Goal: Information Seeking & Learning: Understand process/instructions

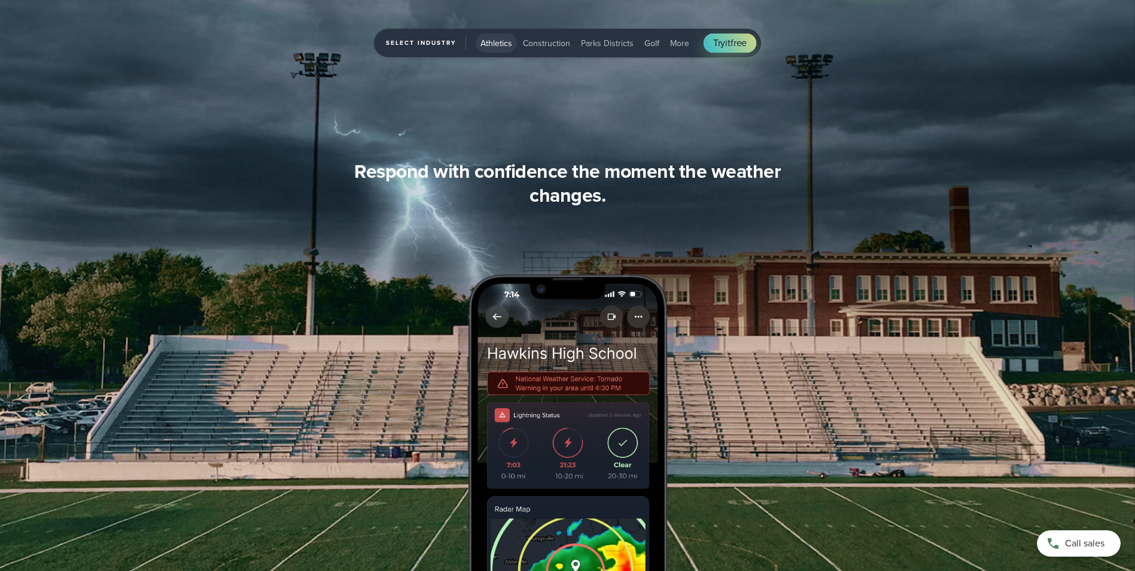
scroll to position [1495, 0]
click at [494, 43] on span "Athletics" at bounding box center [496, 43] width 32 height 13
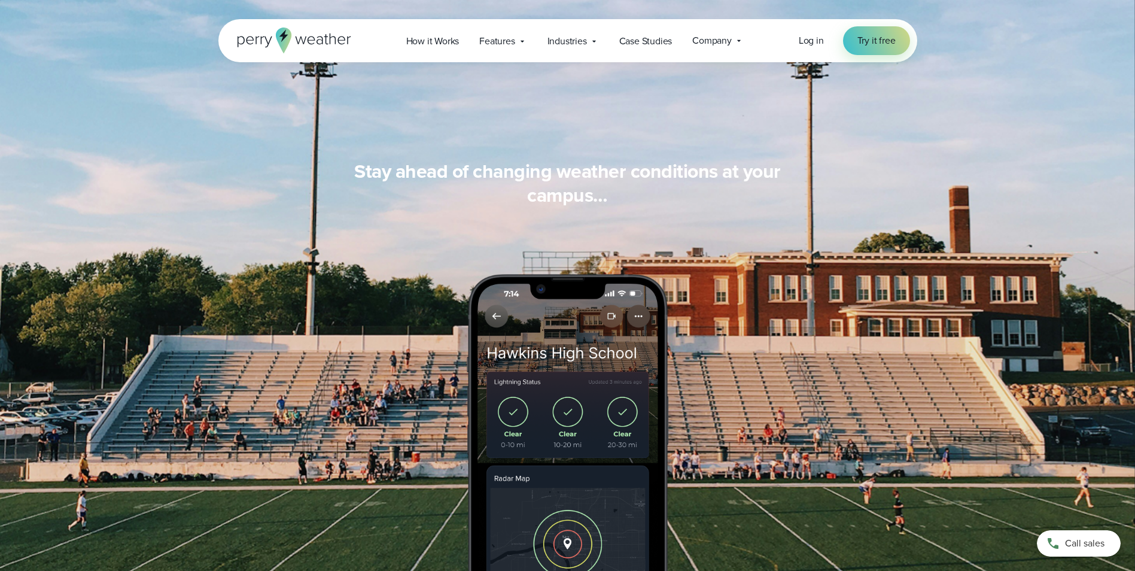
scroll to position [1077, 0]
click at [724, 40] on span "Company" at bounding box center [711, 40] width 39 height 14
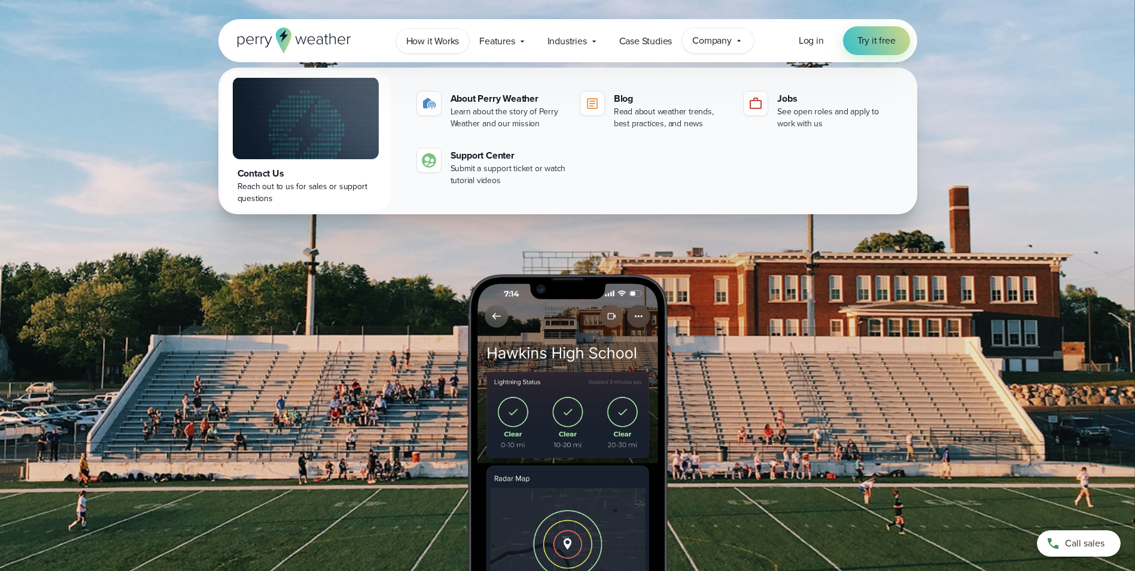
click at [427, 41] on span "How it Works" at bounding box center [432, 41] width 53 height 14
